Goal: Task Accomplishment & Management: Complete application form

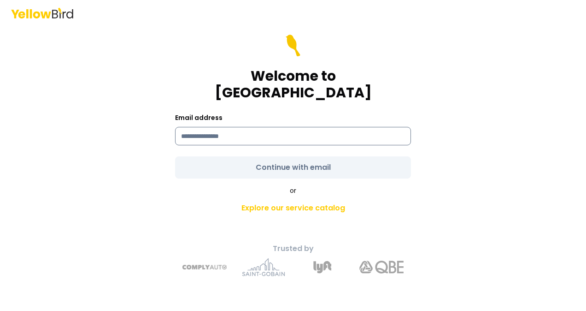
click at [284, 127] on input at bounding box center [293, 136] width 236 height 18
type input "**********"
click at [284, 161] on form "**********" at bounding box center [293, 107] width 236 height 144
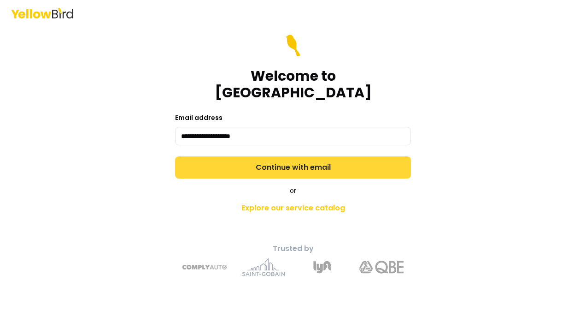
click at [287, 160] on button "Continue with email" at bounding box center [293, 167] width 236 height 22
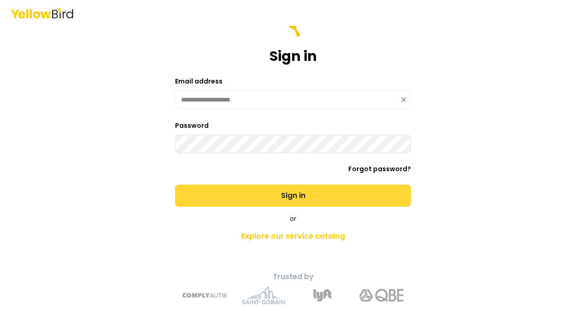
click at [288, 196] on button "Sign in" at bounding box center [293, 195] width 236 height 22
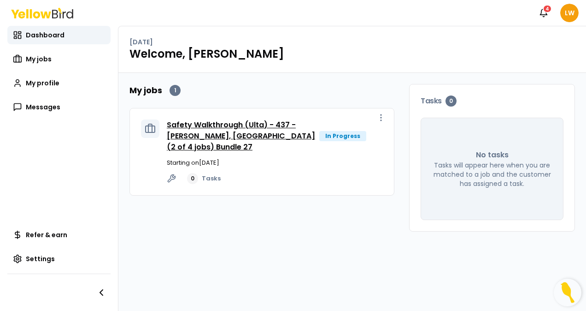
click at [285, 136] on link "Safety Walkthrough (Ulta) - 437 - [PERSON_NAME], [GEOGRAPHIC_DATA] (2 of 4 jobs…" at bounding box center [241, 135] width 148 height 33
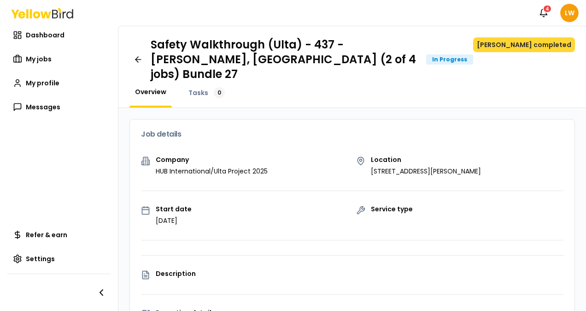
click at [519, 45] on button "[PERSON_NAME] completed" at bounding box center [525, 44] width 102 height 15
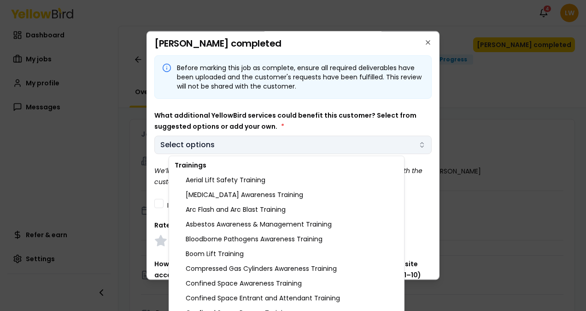
click at [222, 146] on body "Notifications 4 LW Dashboard My jobs My profile Messages Refer & earn Settings …" at bounding box center [293, 155] width 586 height 311
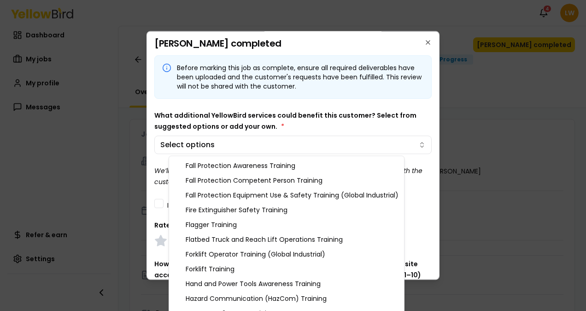
scroll to position [259, 0]
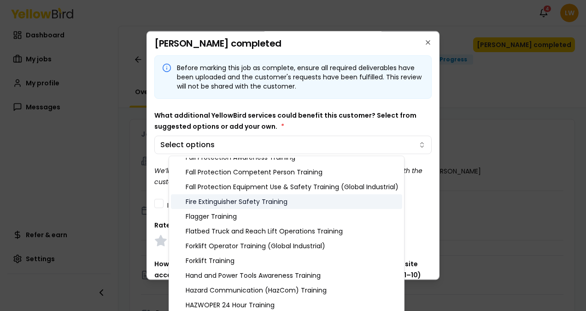
click at [262, 202] on div "Fire Extinguisher Safety Training" at bounding box center [286, 201] width 231 height 15
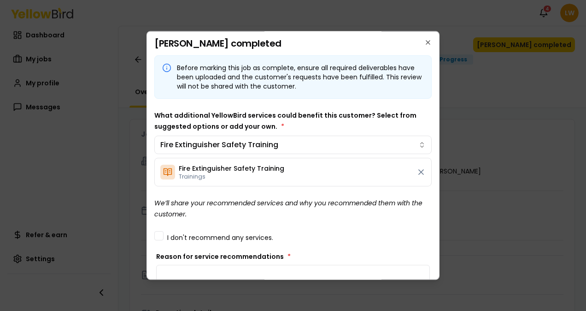
click at [349, 103] on body "Notifications 4 LW Dashboard My jobs My profile Messages Refer & earn Settings …" at bounding box center [293, 155] width 586 height 311
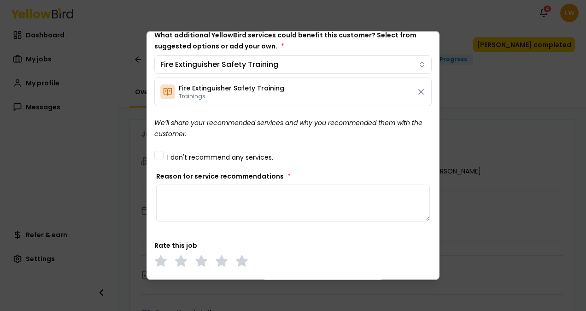
click at [220, 193] on textarea "Reason for service recommendations *" at bounding box center [293, 202] width 274 height 37
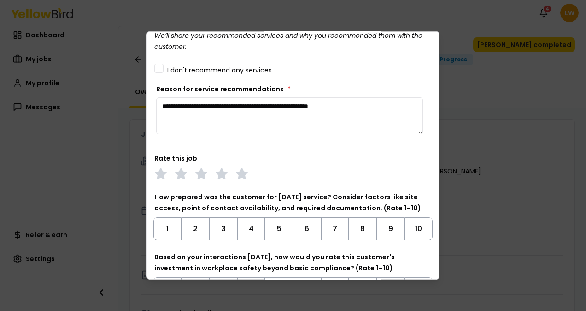
scroll to position [169, 0]
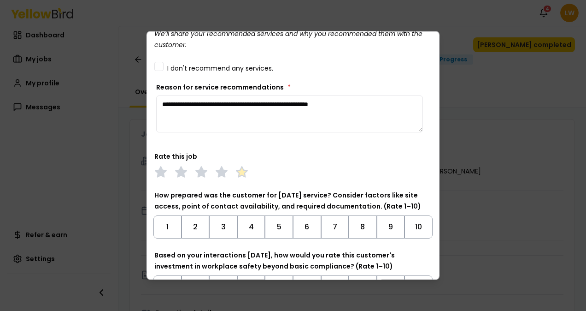
type textarea "**********"
click at [241, 168] on polygon at bounding box center [242, 172] width 11 height 10
click at [325, 229] on button "7" at bounding box center [335, 226] width 28 height 23
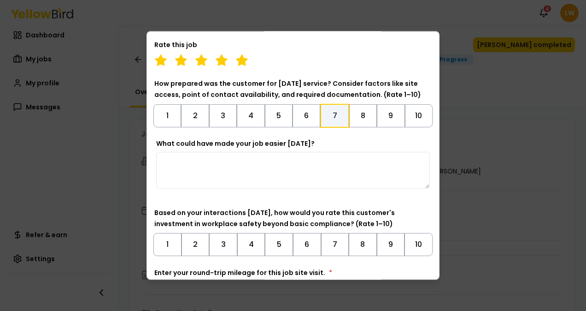
scroll to position [283, 0]
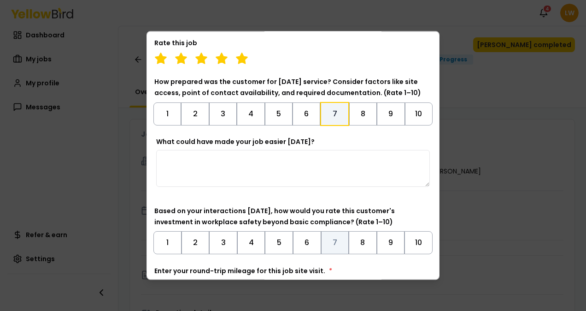
click at [327, 239] on button "7" at bounding box center [335, 242] width 28 height 23
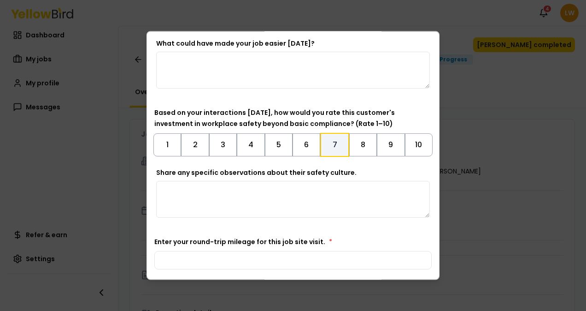
scroll to position [414, 0]
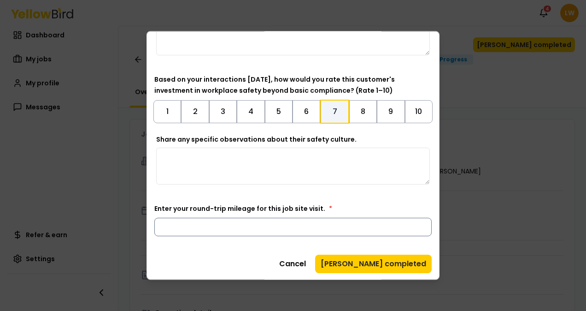
click at [280, 223] on input "Enter your round-trip mileage for this job site visit. *" at bounding box center [293, 227] width 278 height 18
type input "***"
click at [361, 184] on div "Share any specific observations about their safety culture." at bounding box center [293, 163] width 278 height 57
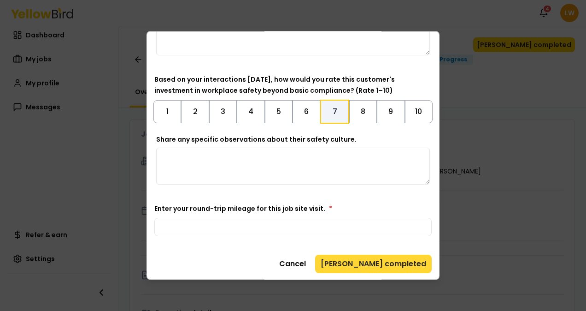
click at [387, 264] on button "[PERSON_NAME] completed" at bounding box center [373, 264] width 117 height 18
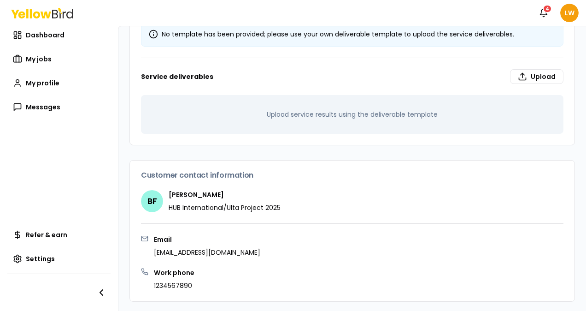
scroll to position [0, 0]
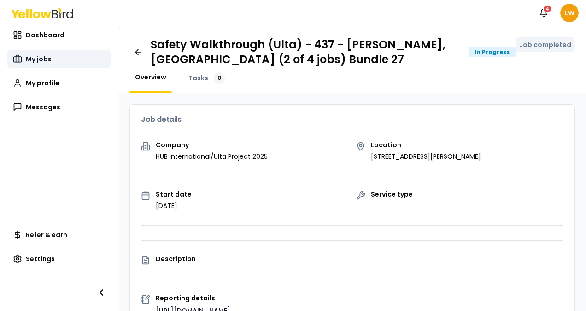
click at [61, 59] on link "My jobs" at bounding box center [58, 59] width 103 height 18
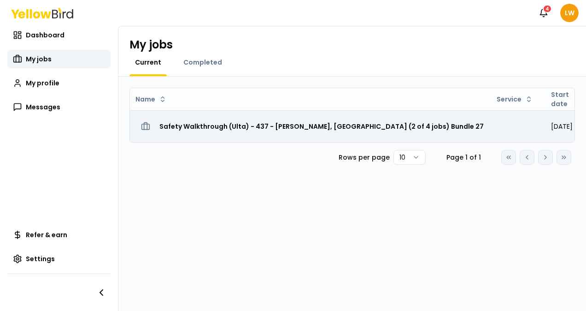
click at [331, 125] on h3 "Safety Walkthrough (Ulta) - 437 - [PERSON_NAME], [GEOGRAPHIC_DATA] (2 of 4 jobs…" at bounding box center [322, 126] width 325 height 17
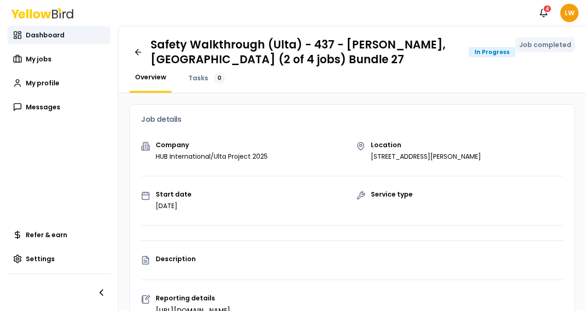
click at [29, 36] on span "Dashboard" at bounding box center [45, 34] width 39 height 9
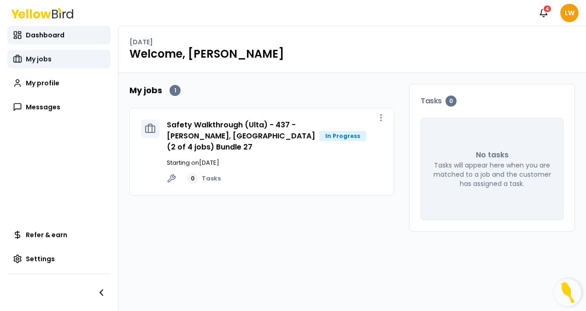
click at [34, 57] on span "My jobs" at bounding box center [39, 58] width 26 height 9
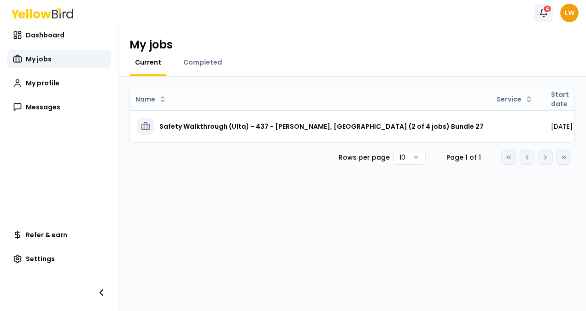
click at [544, 9] on div "4" at bounding box center [547, 9] width 9 height 8
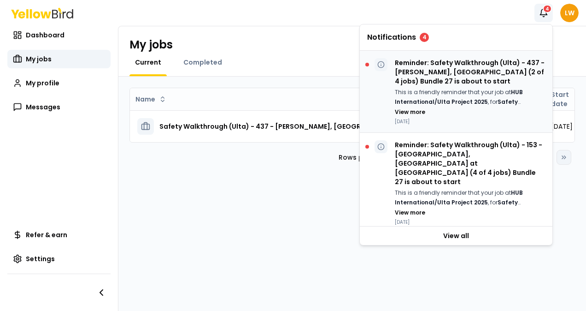
click at [492, 72] on p "Reminder: Safety Walkthrough (Ulta) - 437 - [PERSON_NAME], [GEOGRAPHIC_DATA] (2…" at bounding box center [470, 72] width 150 height 28
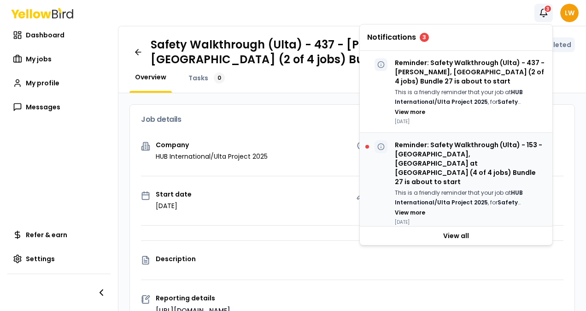
click at [463, 145] on p "Reminder: Safety Walkthrough (Ulta) - 153 - [GEOGRAPHIC_DATA], [GEOGRAPHIC_DATA…" at bounding box center [470, 163] width 150 height 46
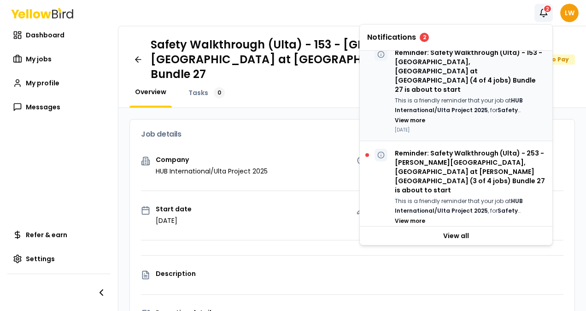
scroll to position [93, 0]
click at [463, 148] on p "Reminder: Safety Walkthrough (Ulta) - 253 - [PERSON_NAME][GEOGRAPHIC_DATA], [GE…" at bounding box center [470, 171] width 150 height 46
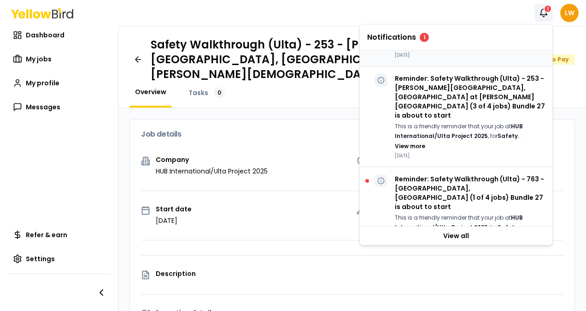
scroll to position [167, 0]
click at [463, 174] on p "Reminder: Safety Walkthrough (Ulta) - 763 - [GEOGRAPHIC_DATA], [GEOGRAPHIC_DATA…" at bounding box center [470, 192] width 150 height 37
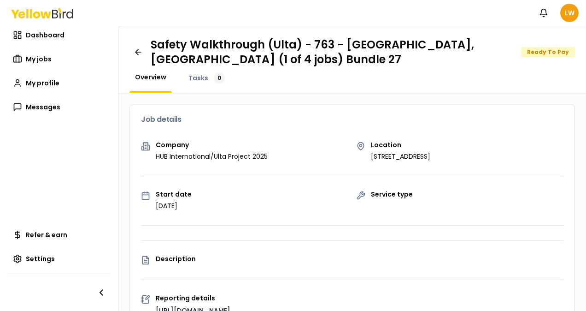
click at [435, 12] on div "Notifications LW" at bounding box center [293, 13] width 586 height 26
